Goal: Navigation & Orientation: Find specific page/section

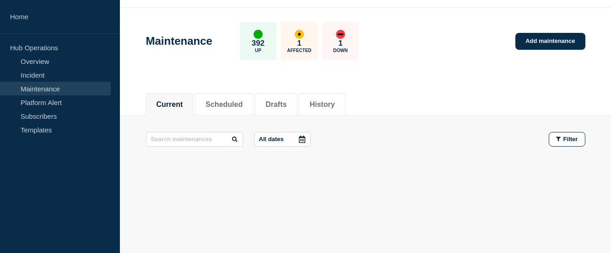
scroll to position [26, 0]
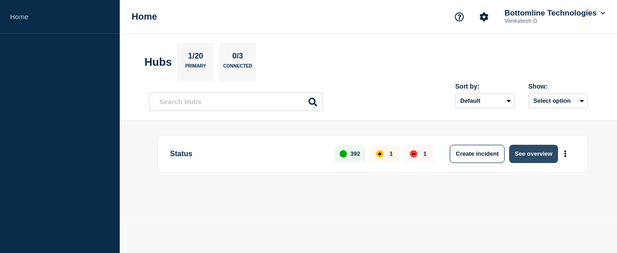
click at [533, 155] on button "See overview" at bounding box center [534, 154] width 48 height 18
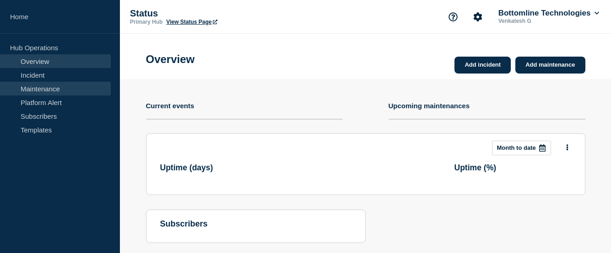
click at [45, 90] on link "Maintenance" at bounding box center [55, 89] width 111 height 14
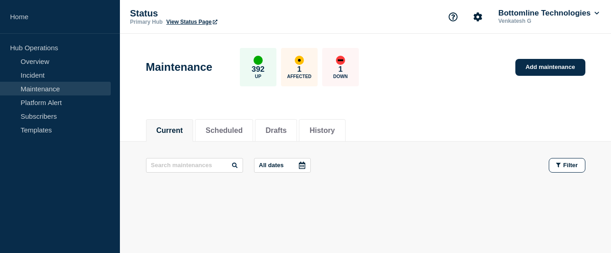
scroll to position [26, 0]
